Goal: Task Accomplishment & Management: Manage account settings

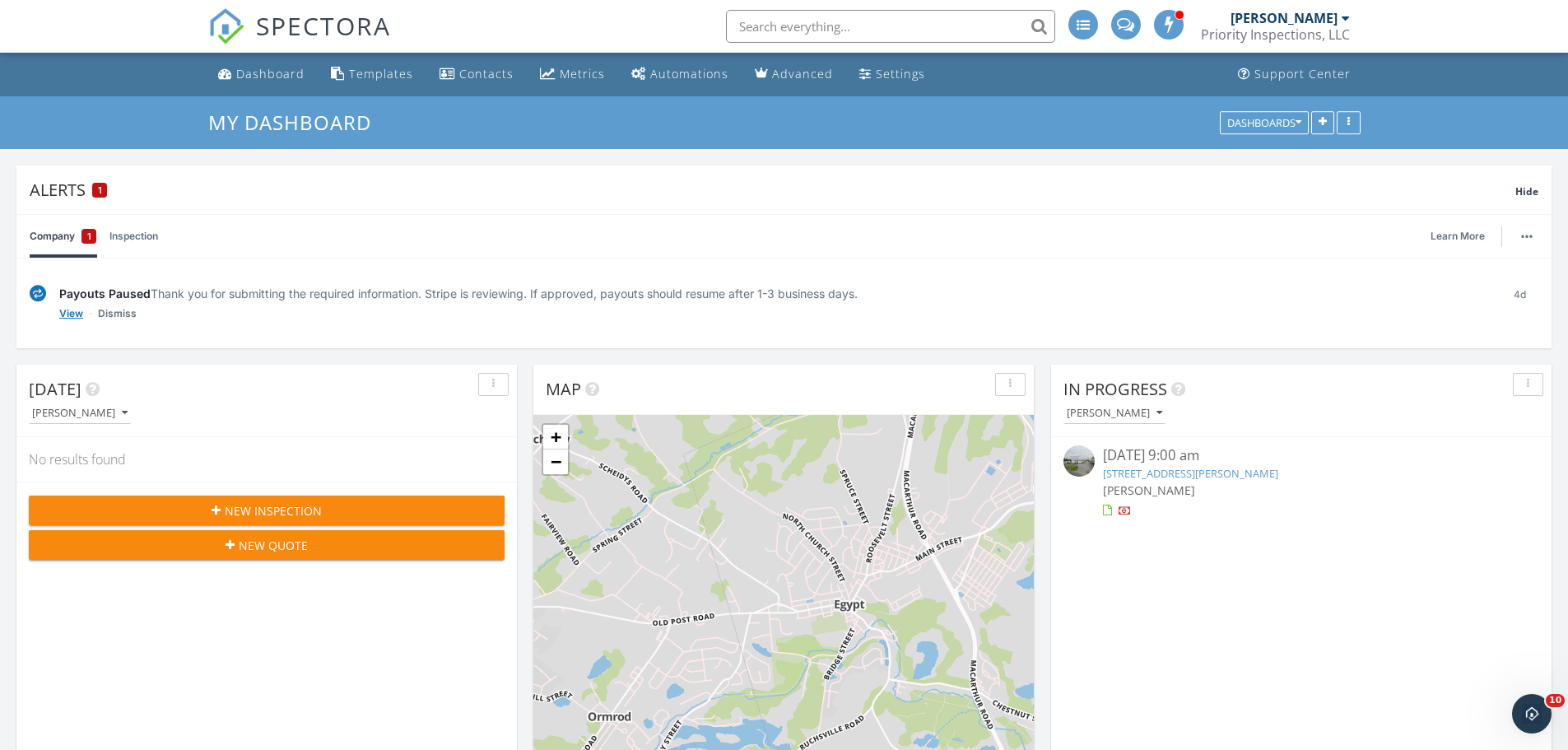
click at [69, 313] on link "View" at bounding box center [71, 313] width 23 height 17
click at [1213, 473] on link "5475 Hamilton Blvd 7, Wescosville, PA 18106" at bounding box center [1190, 473] width 175 height 15
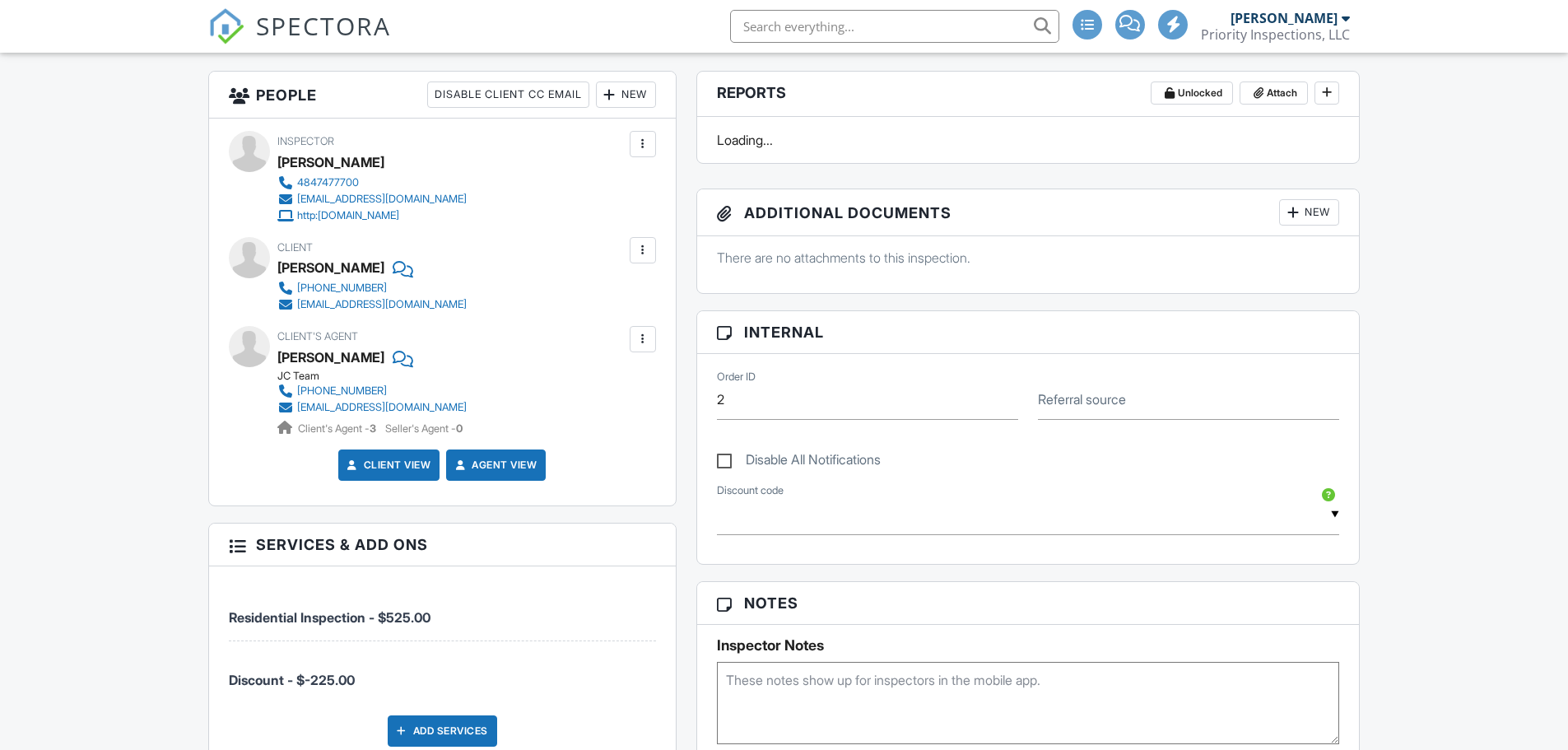
click at [646, 256] on div at bounding box center [642, 250] width 17 height 17
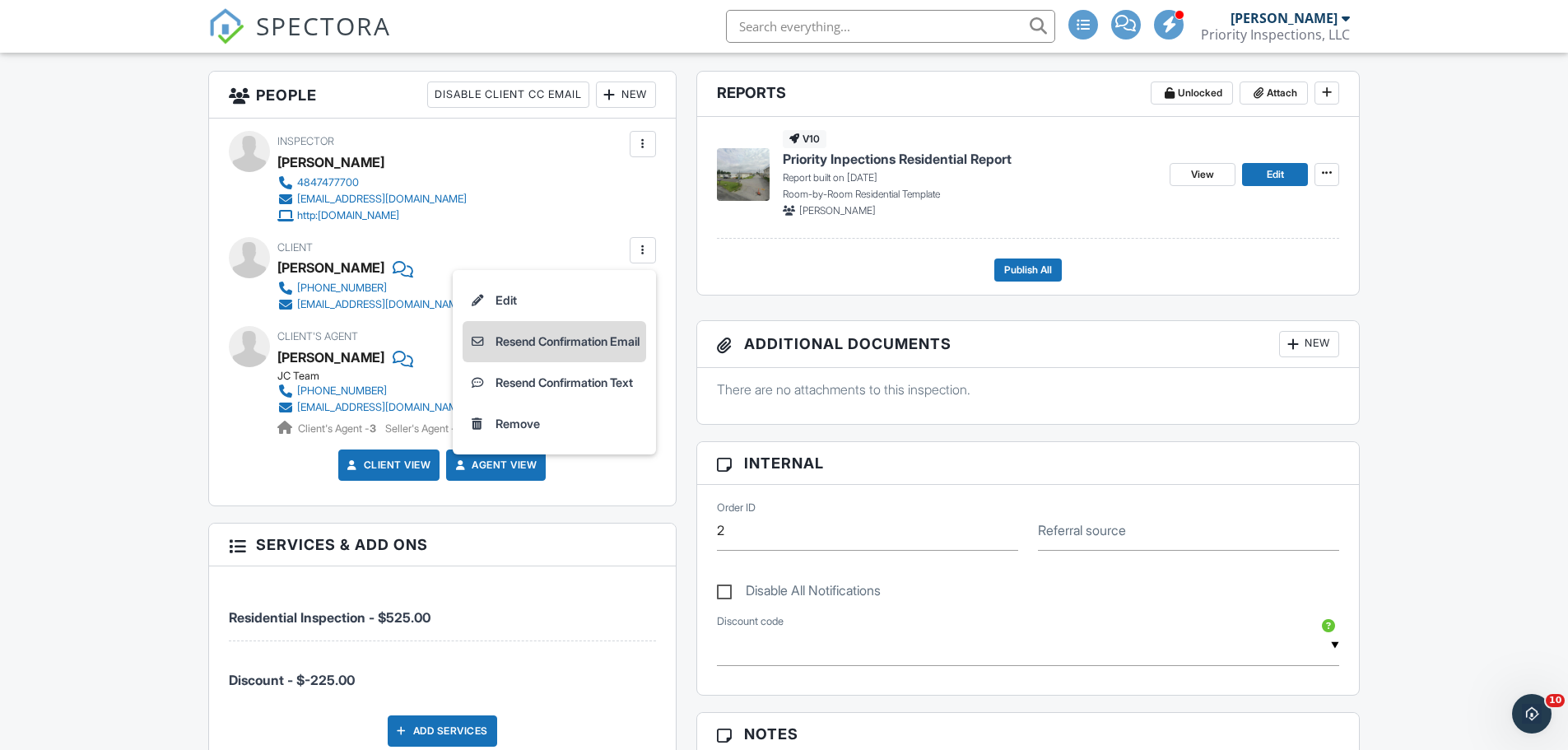
click at [601, 344] on li "Resend Confirmation Email" at bounding box center [555, 342] width 184 height 41
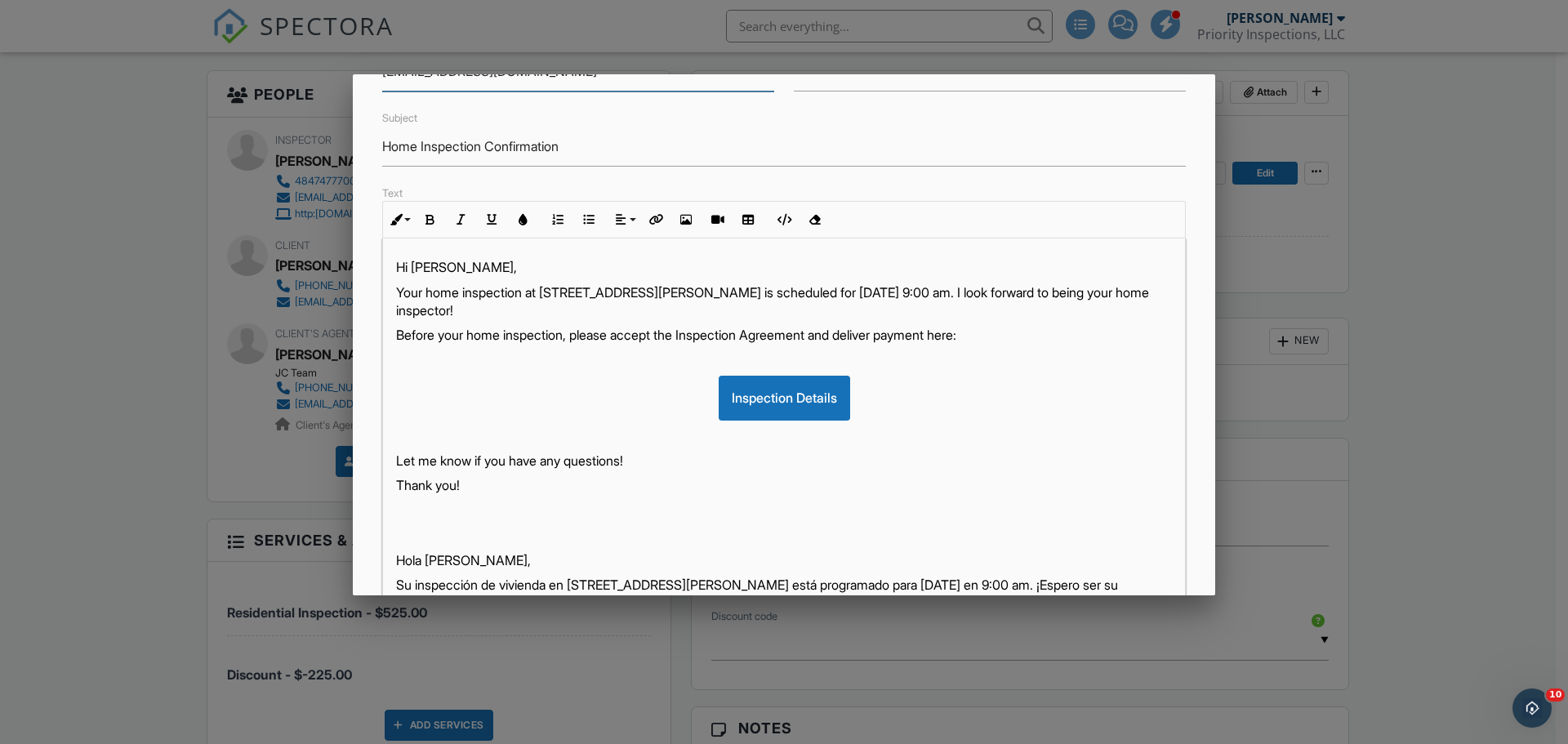
scroll to position [282, 0]
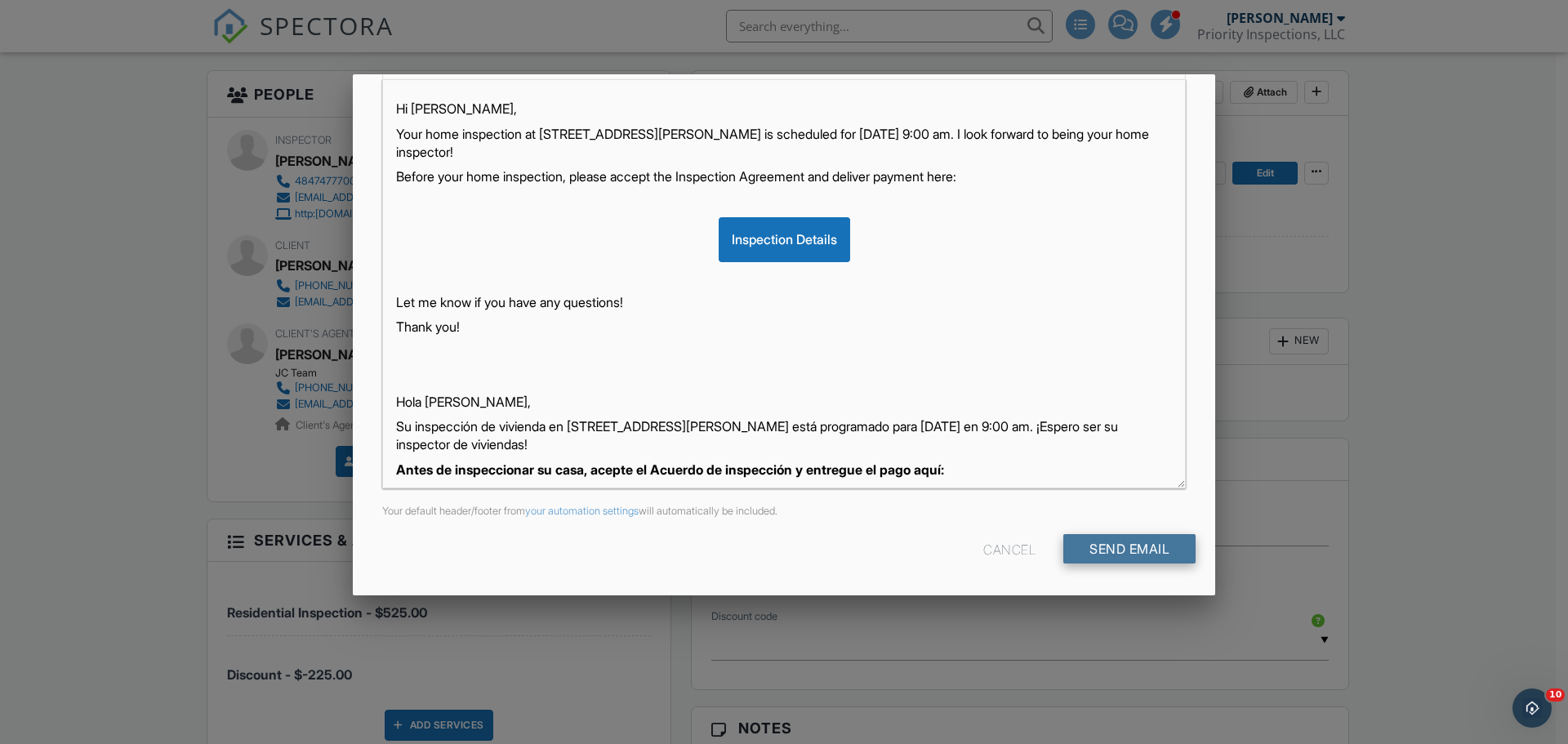
click at [1131, 544] on input "Send Email" at bounding box center [1130, 549] width 132 height 29
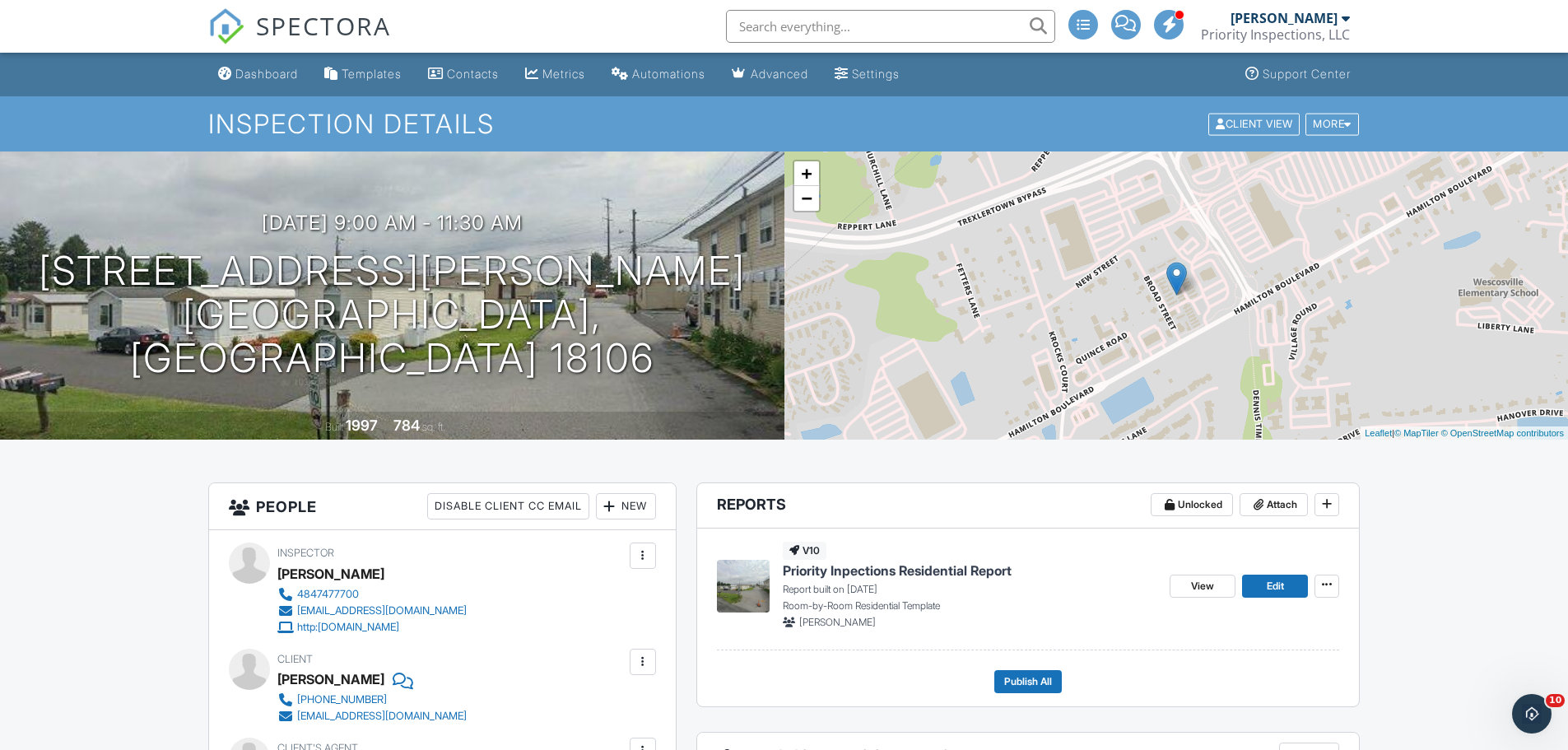
click at [283, 23] on span "SPECTORA" at bounding box center [324, 24] width 135 height 34
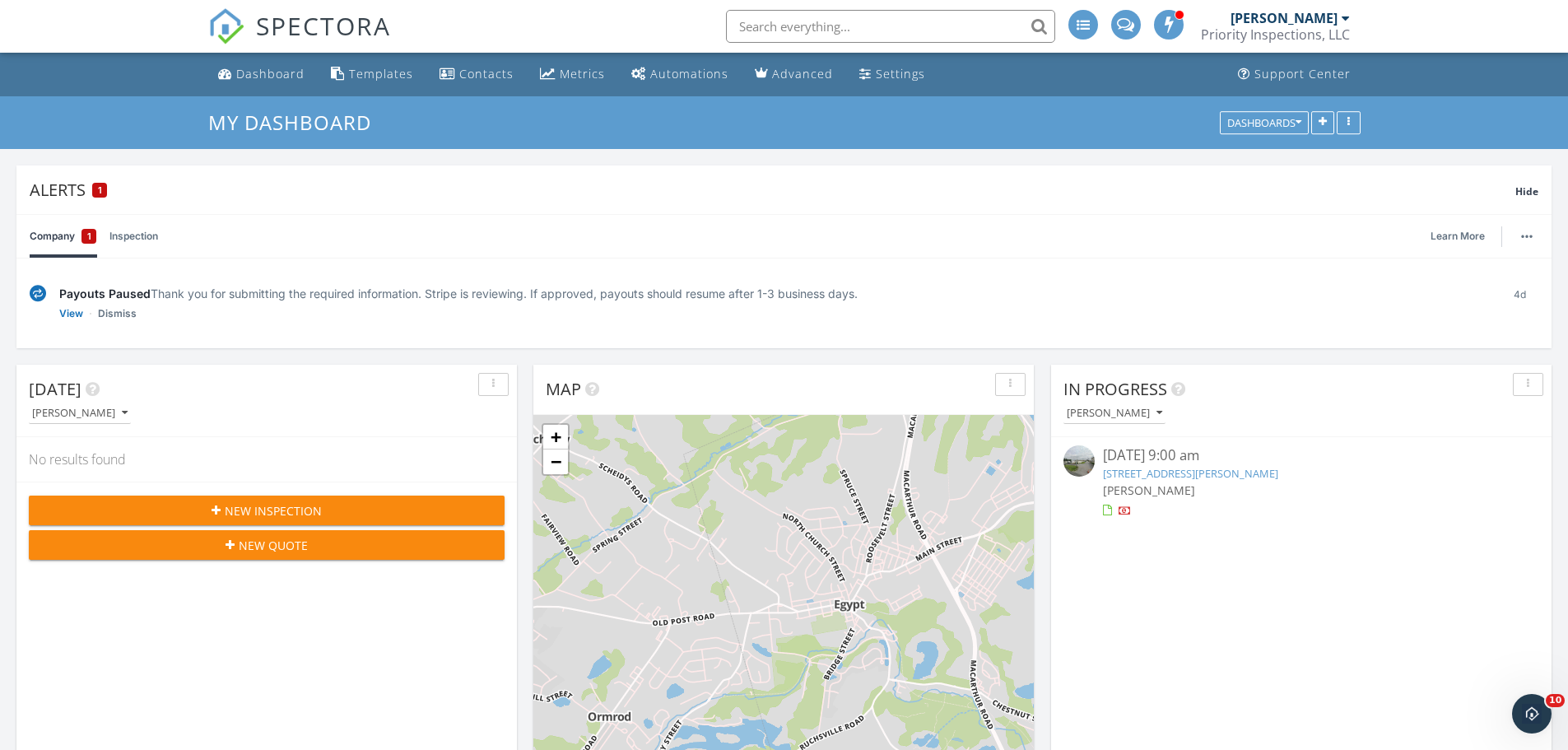
click at [146, 235] on link "Inspection" at bounding box center [134, 236] width 49 height 43
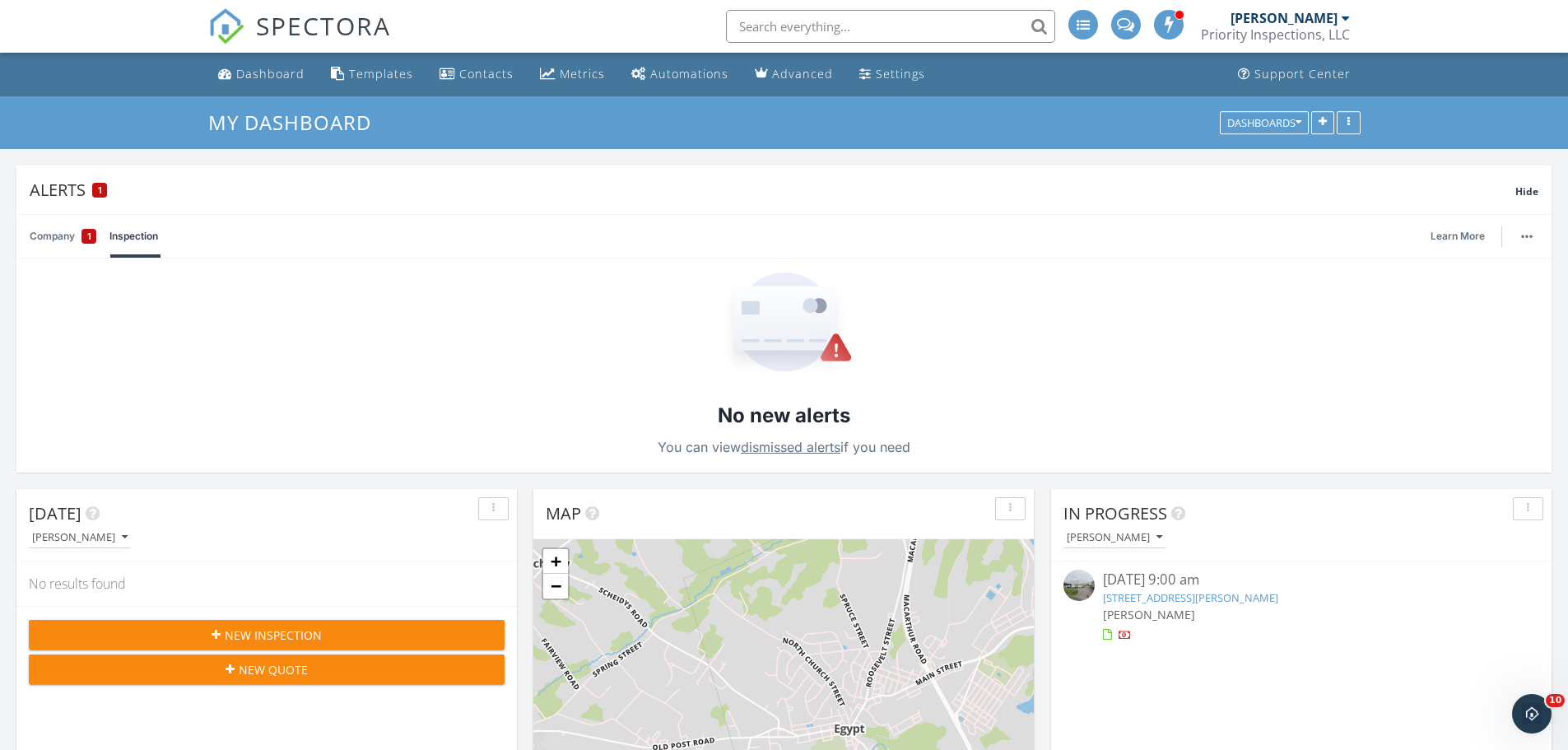
click at [63, 227] on link "Company 1" at bounding box center [63, 236] width 67 height 43
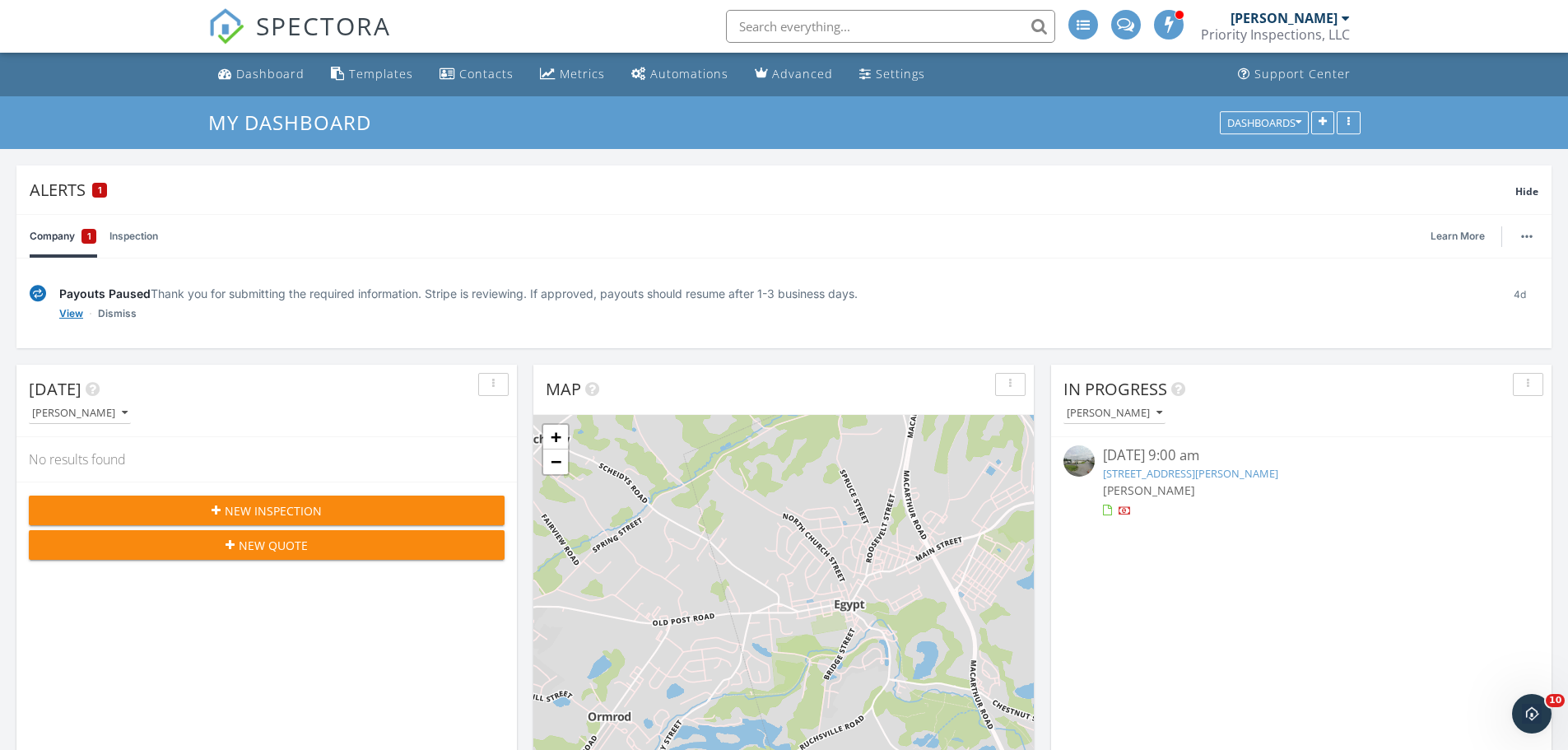
click at [73, 314] on link "View" at bounding box center [71, 313] width 23 height 17
